Goal: Information Seeking & Learning: Understand process/instructions

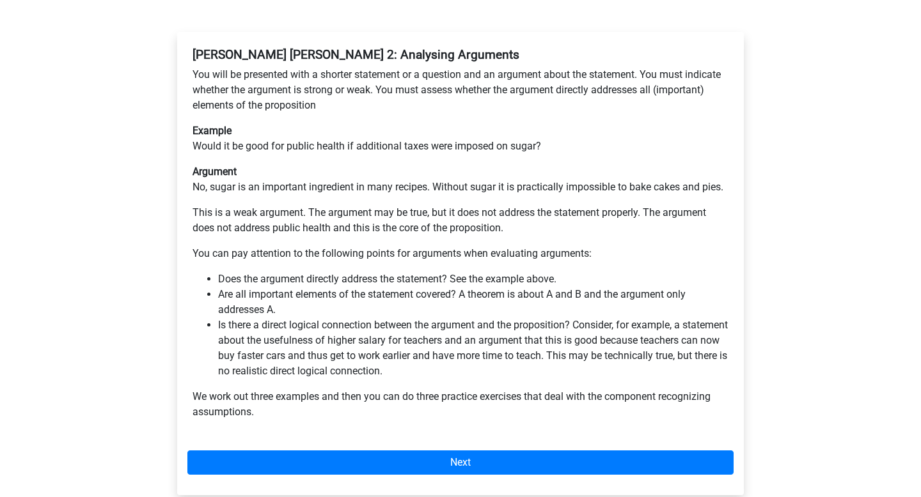
scroll to position [235, 0]
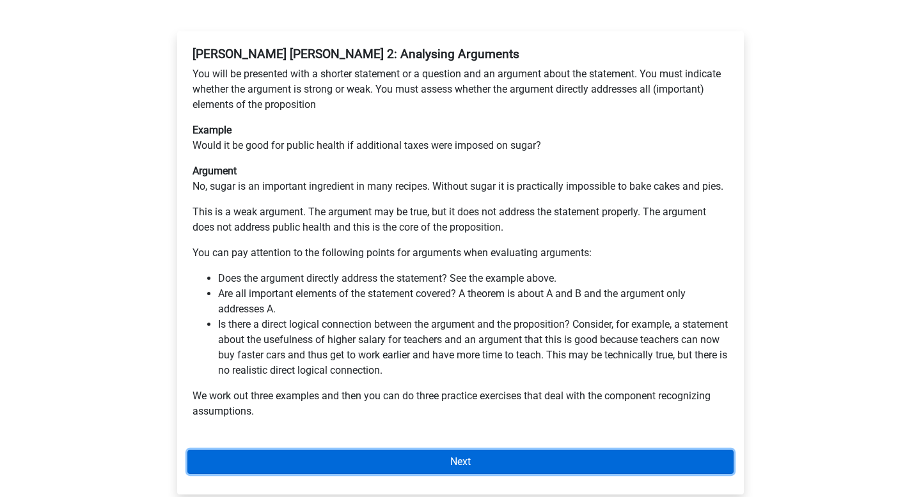
click at [462, 450] on link "Next" at bounding box center [460, 462] width 546 height 24
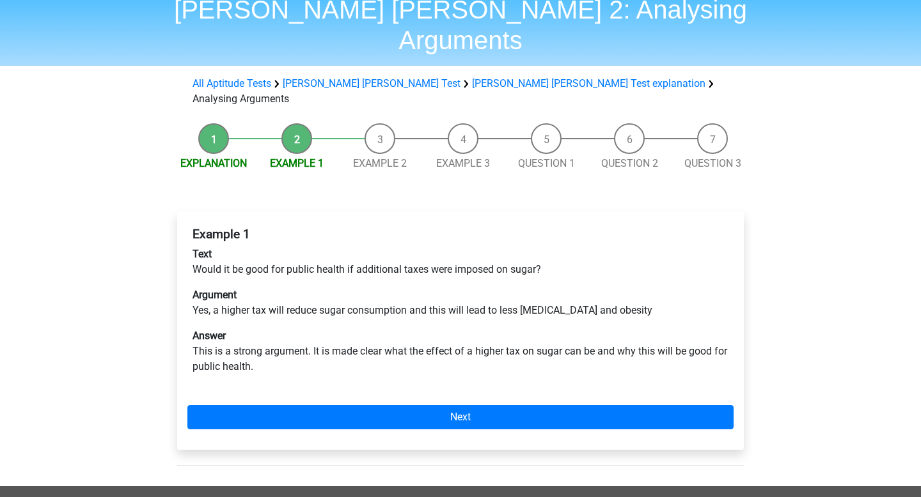
scroll to position [65, 0]
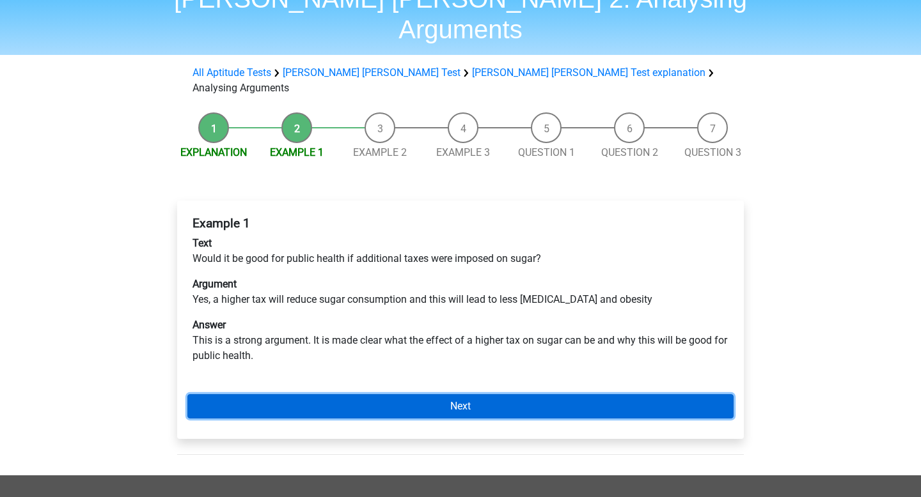
click at [465, 394] on link "Next" at bounding box center [460, 406] width 546 height 24
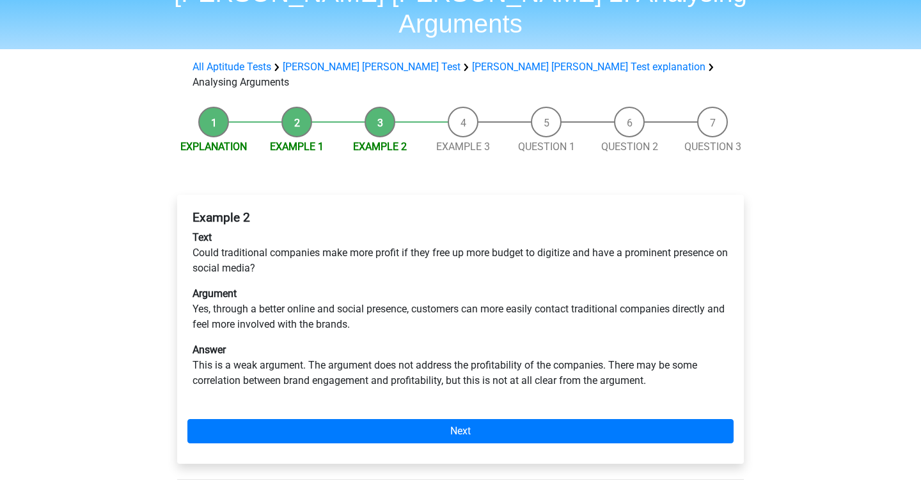
scroll to position [73, 0]
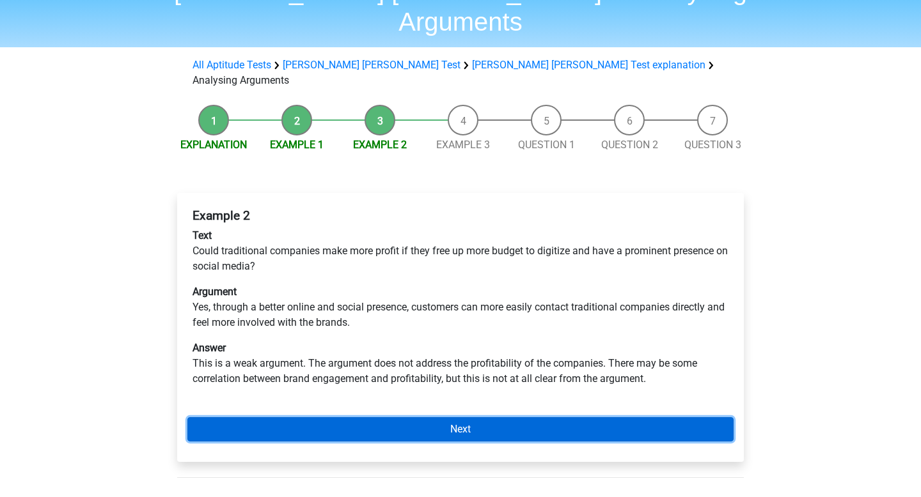
click at [434, 417] on link "Next" at bounding box center [460, 429] width 546 height 24
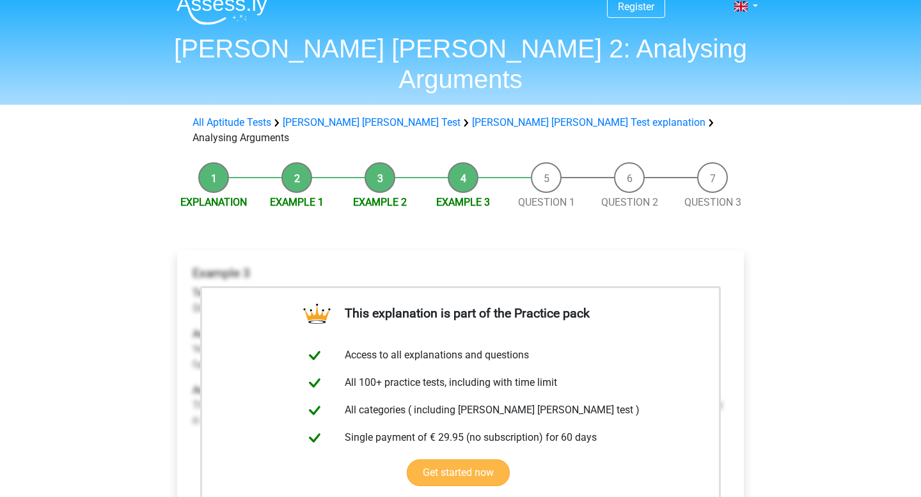
scroll to position [20, 0]
